Goal: Navigation & Orientation: Go to known website

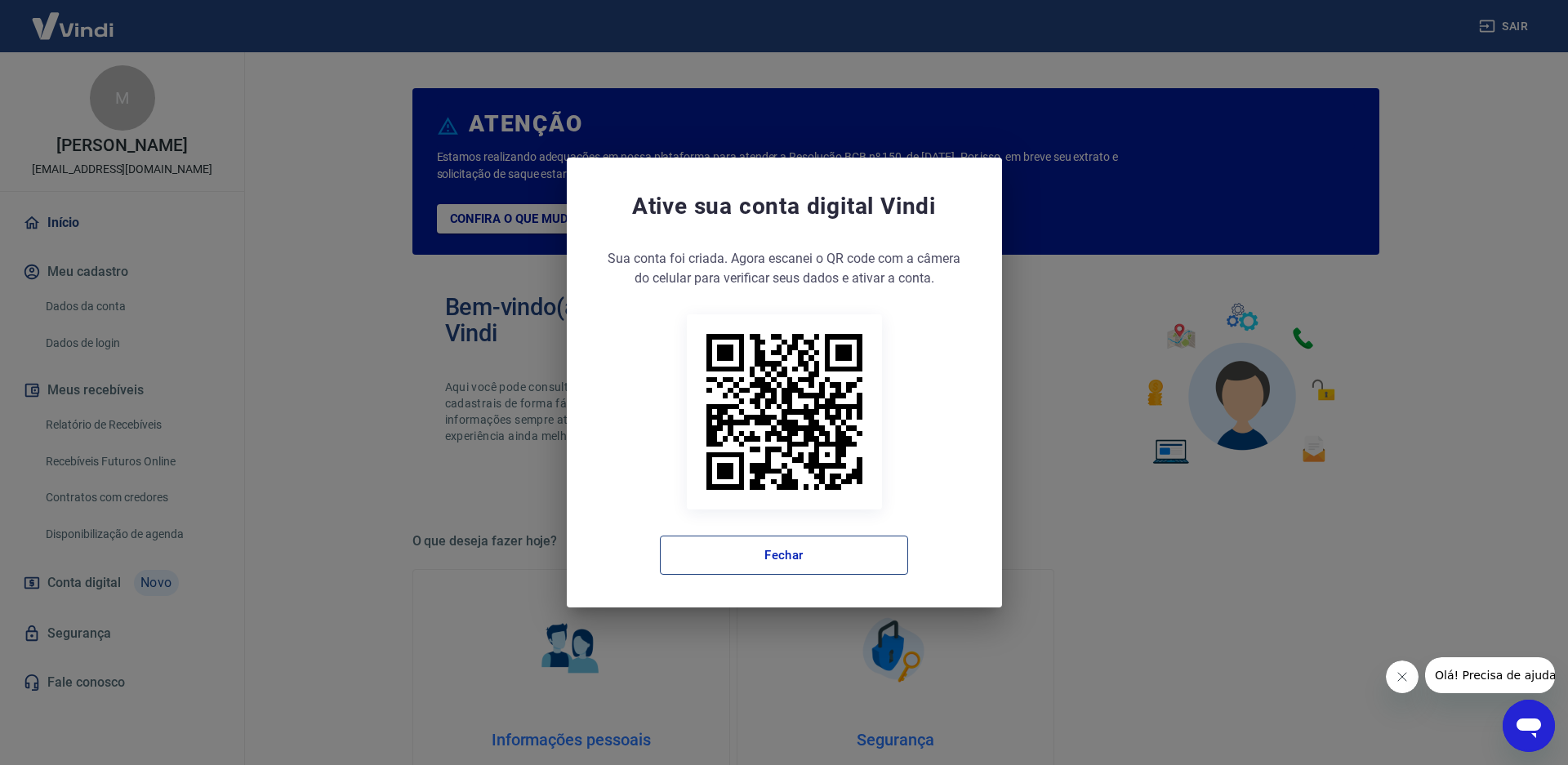
click at [727, 534] on div "Sua conta foi criada. Agora clique no botão abaixo para verificar seus dados e …" at bounding box center [784, 411] width 370 height 325
click at [728, 543] on button "Fechar" at bounding box center [784, 555] width 248 height 39
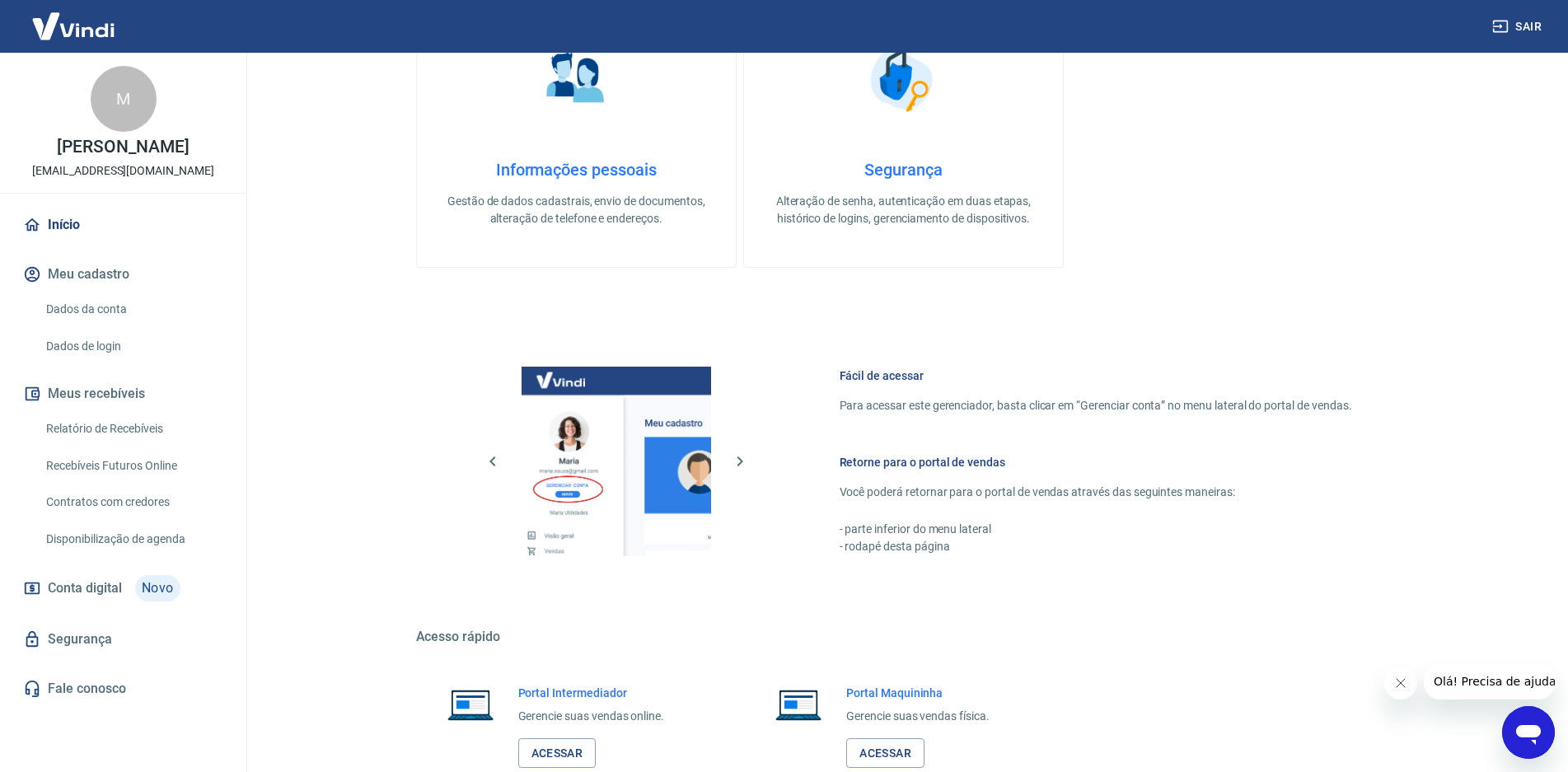
scroll to position [683, 0]
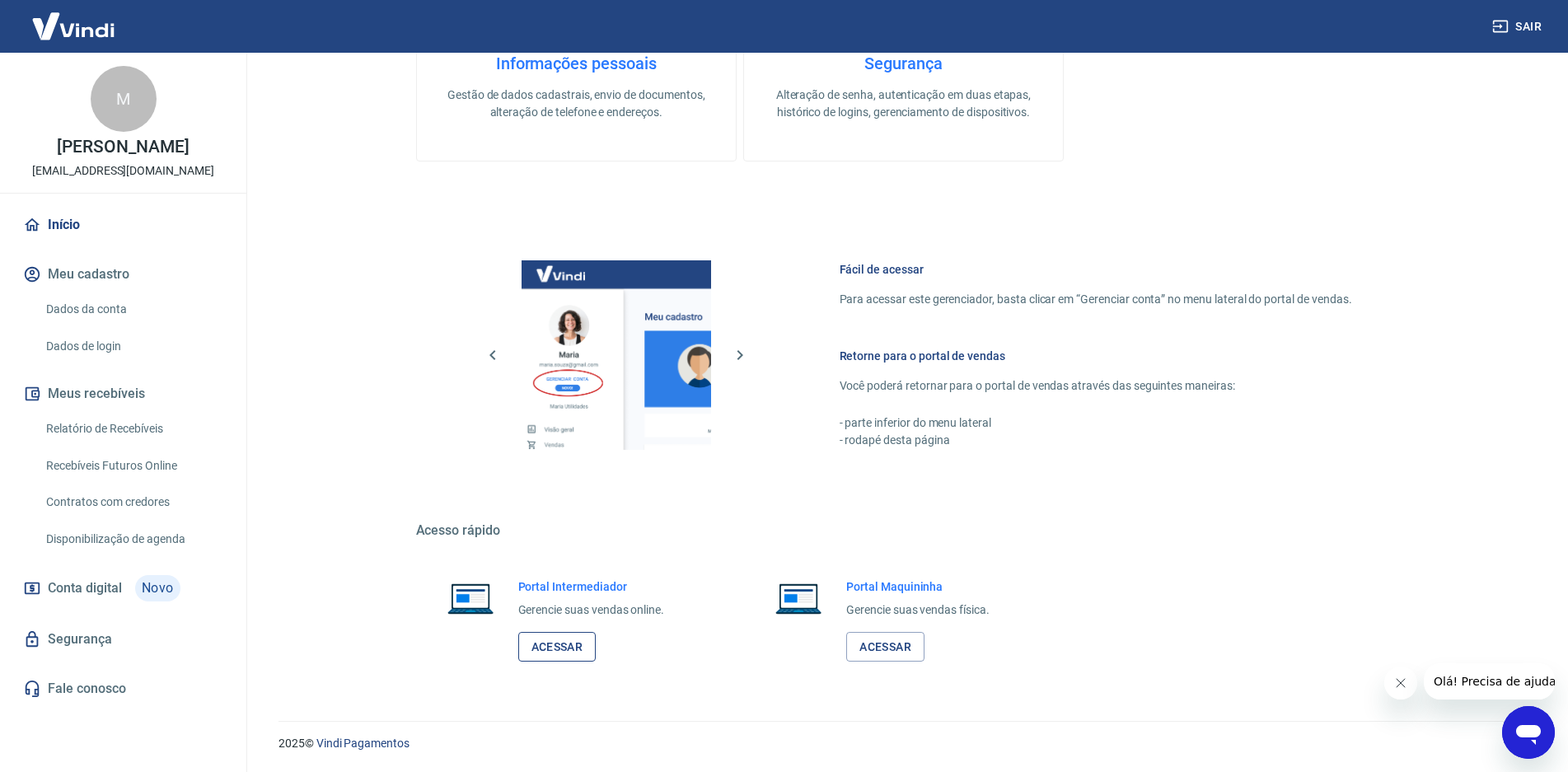
click at [563, 642] on link "Acessar" at bounding box center [557, 647] width 78 height 31
click at [564, 652] on link "Acessar" at bounding box center [557, 647] width 78 height 31
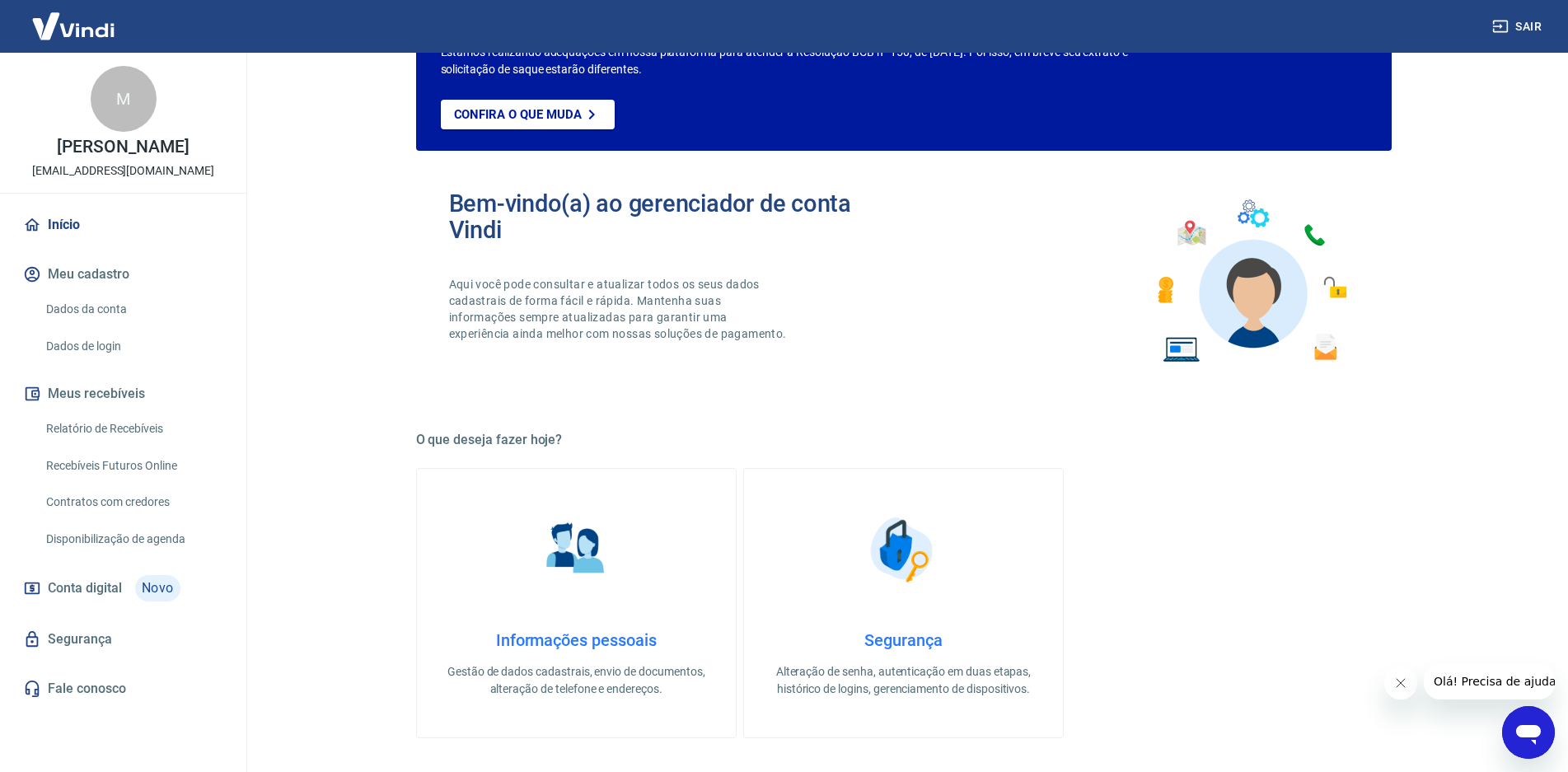
scroll to position [0, 0]
